Goal: Task Accomplishment & Management: Use online tool/utility

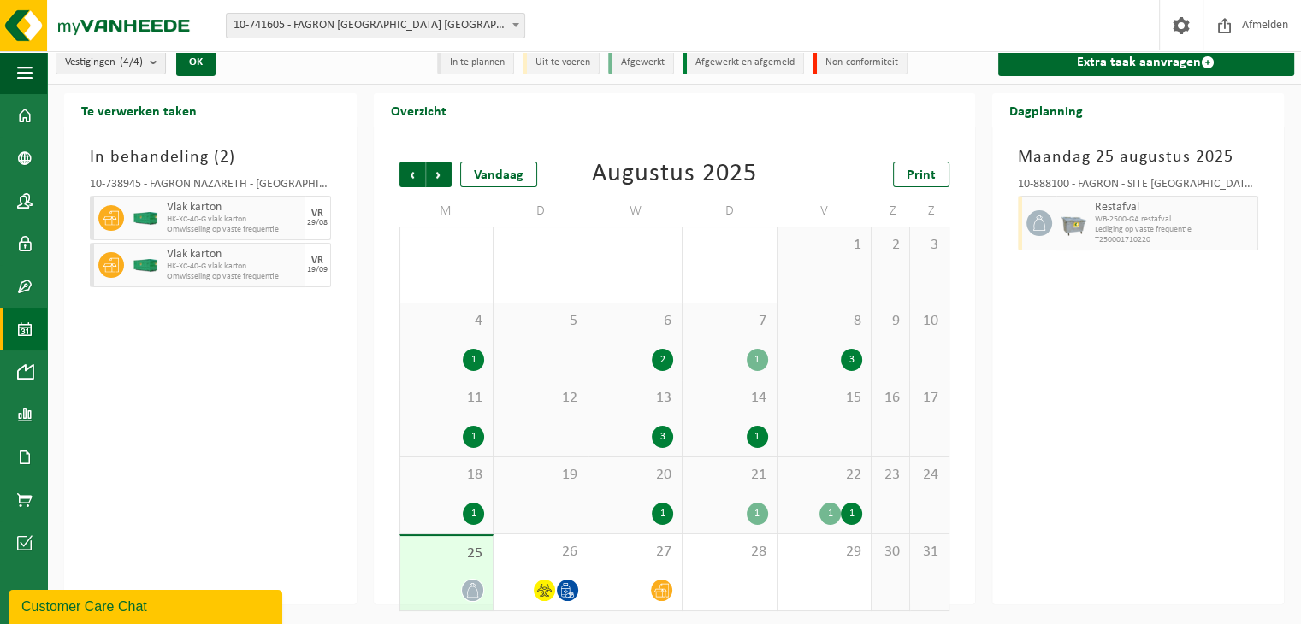
scroll to position [15, 0]
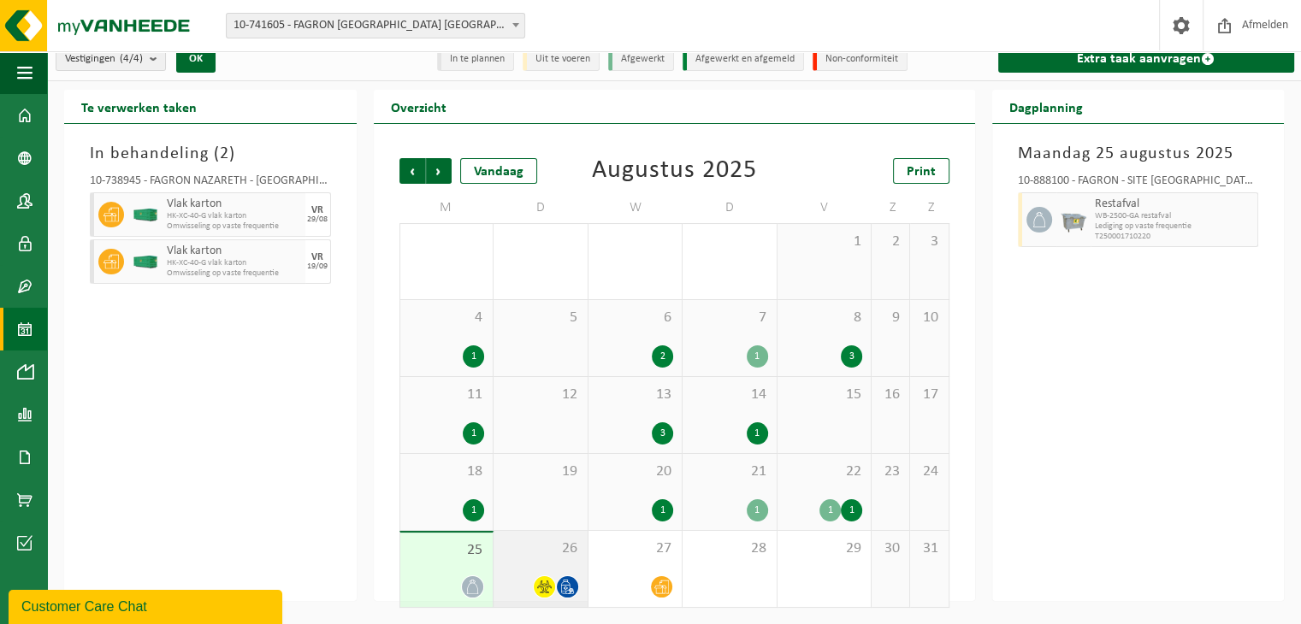
click at [552, 565] on div "26" at bounding box center [541, 569] width 94 height 76
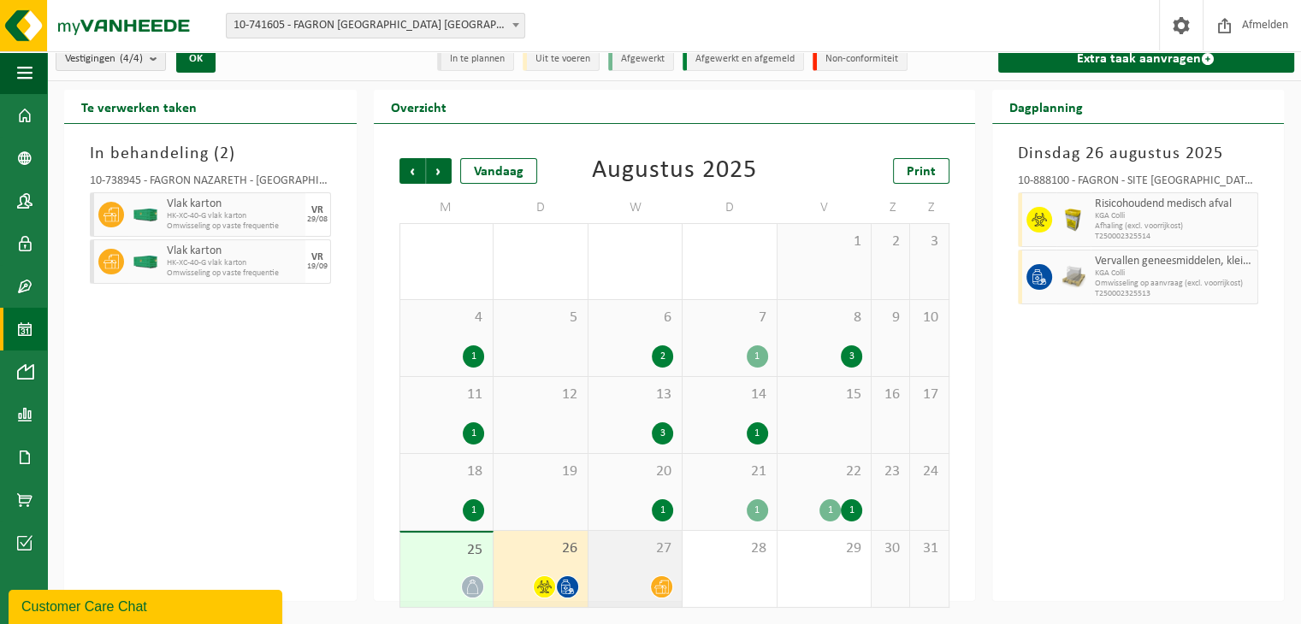
click at [649, 582] on div at bounding box center [635, 587] width 77 height 23
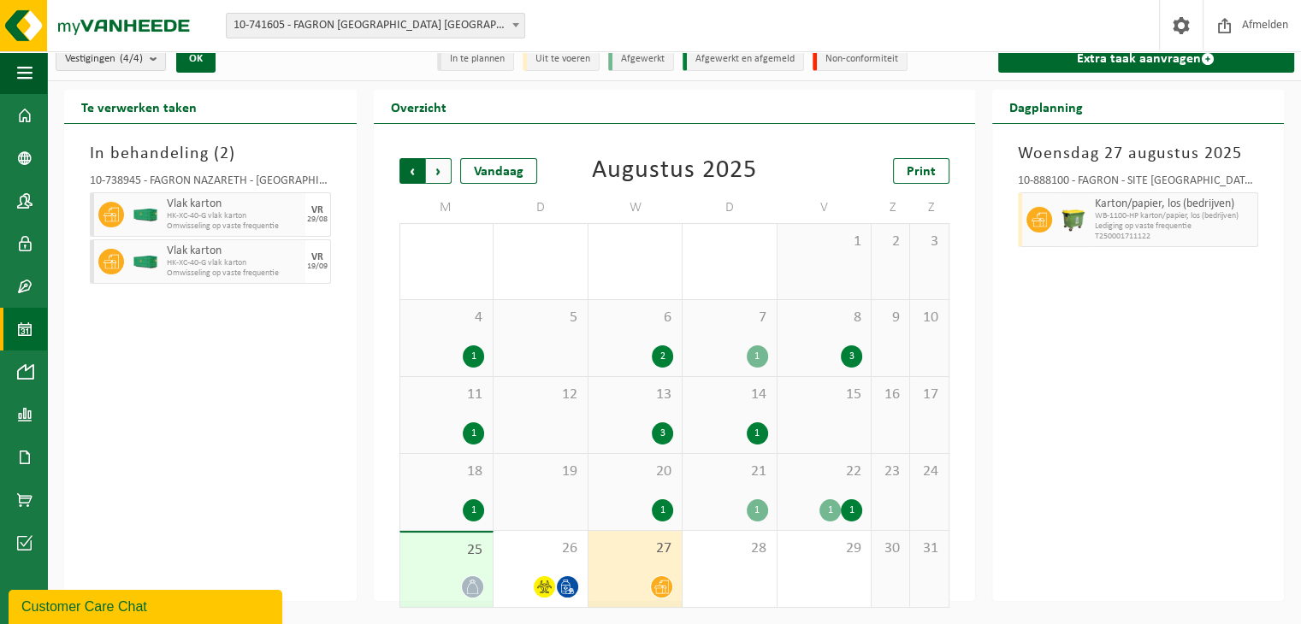
click at [429, 167] on span "Volgende" at bounding box center [439, 171] width 26 height 26
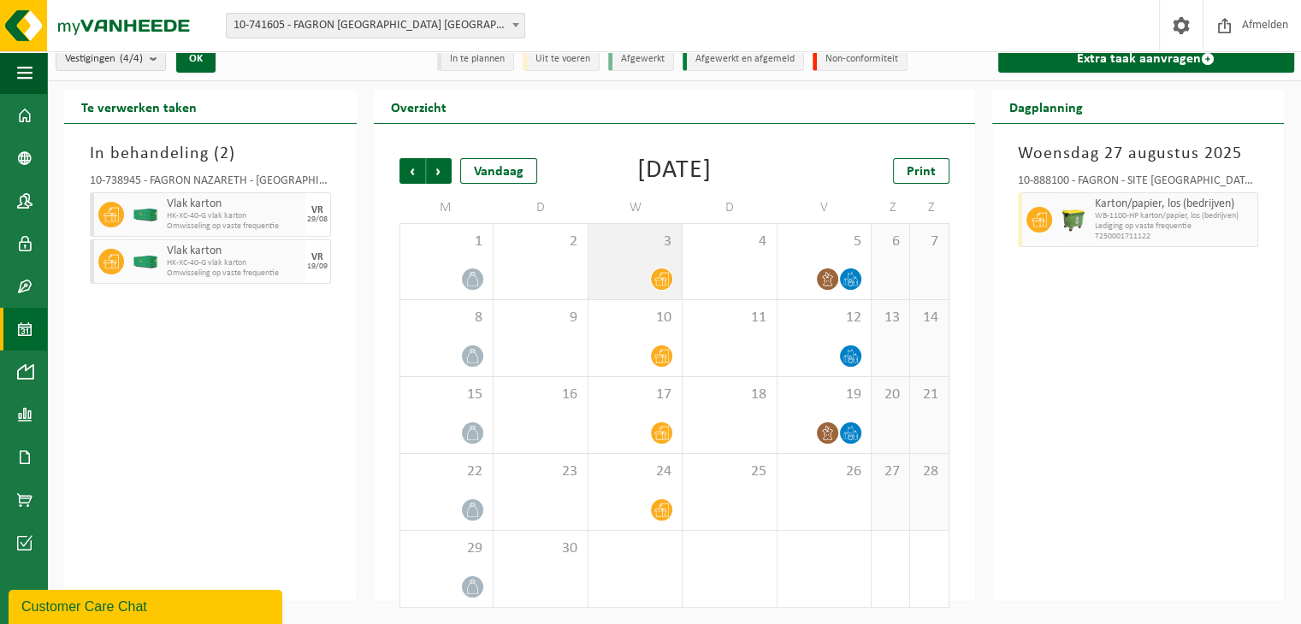
click at [646, 264] on div "3" at bounding box center [635, 261] width 94 height 75
click at [322, 24] on span "10-741605 - FAGRON [GEOGRAPHIC_DATA] [GEOGRAPHIC_DATA] - [GEOGRAPHIC_DATA]" at bounding box center [376, 26] width 298 height 24
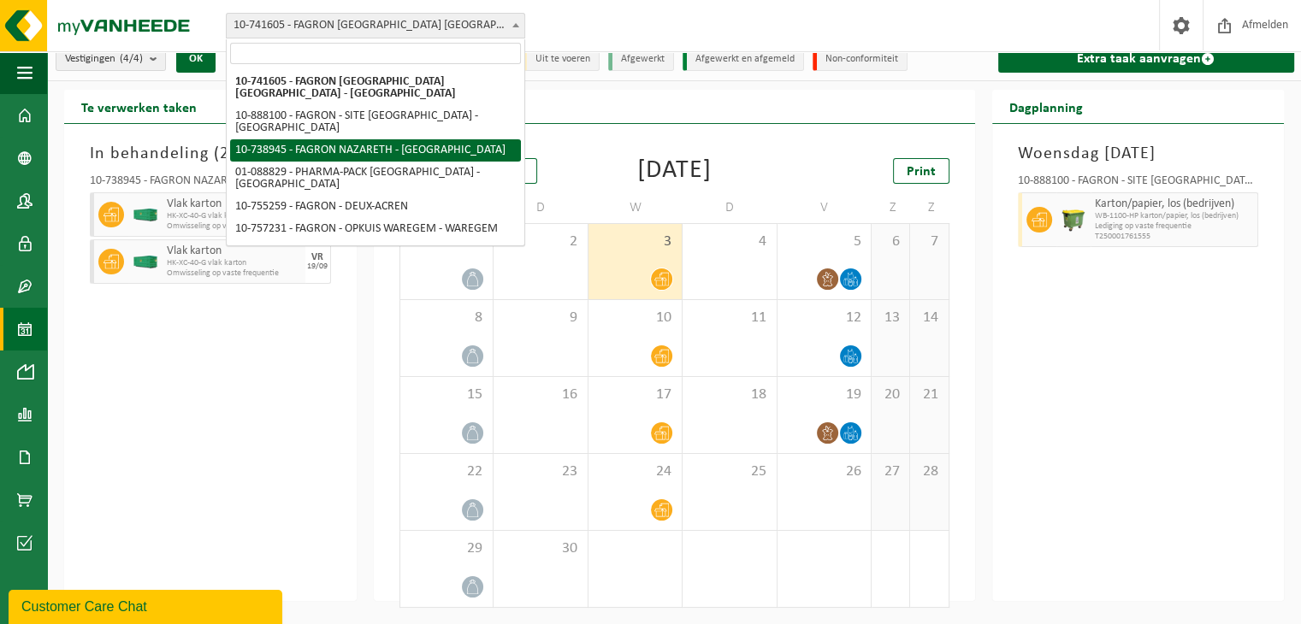
select select "3834"
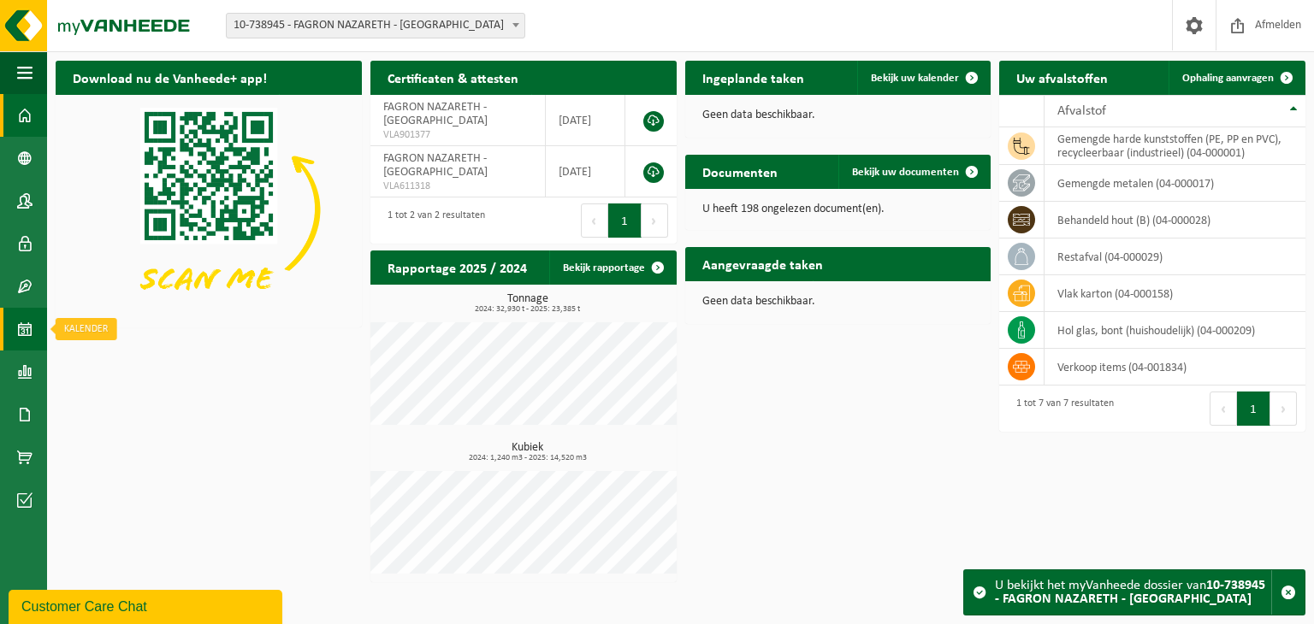
click at [27, 338] on span at bounding box center [24, 329] width 15 height 43
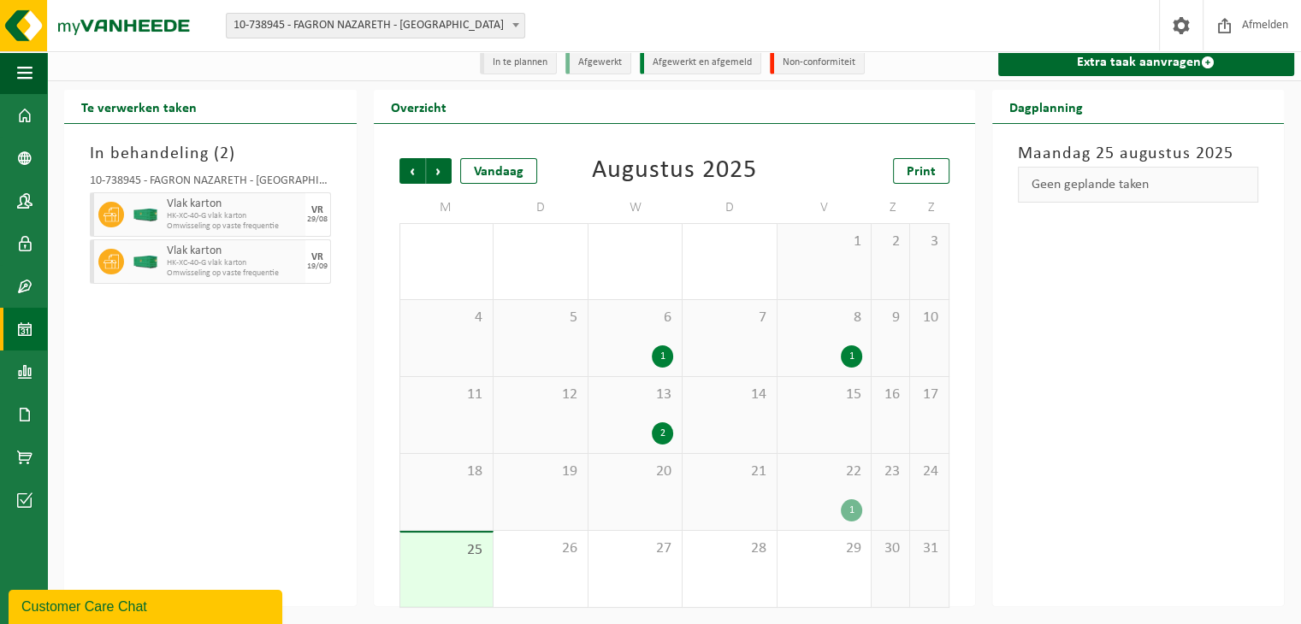
scroll to position [10, 0]
click at [442, 174] on span "Volgende" at bounding box center [439, 170] width 26 height 26
